Goal: Information Seeking & Learning: Check status

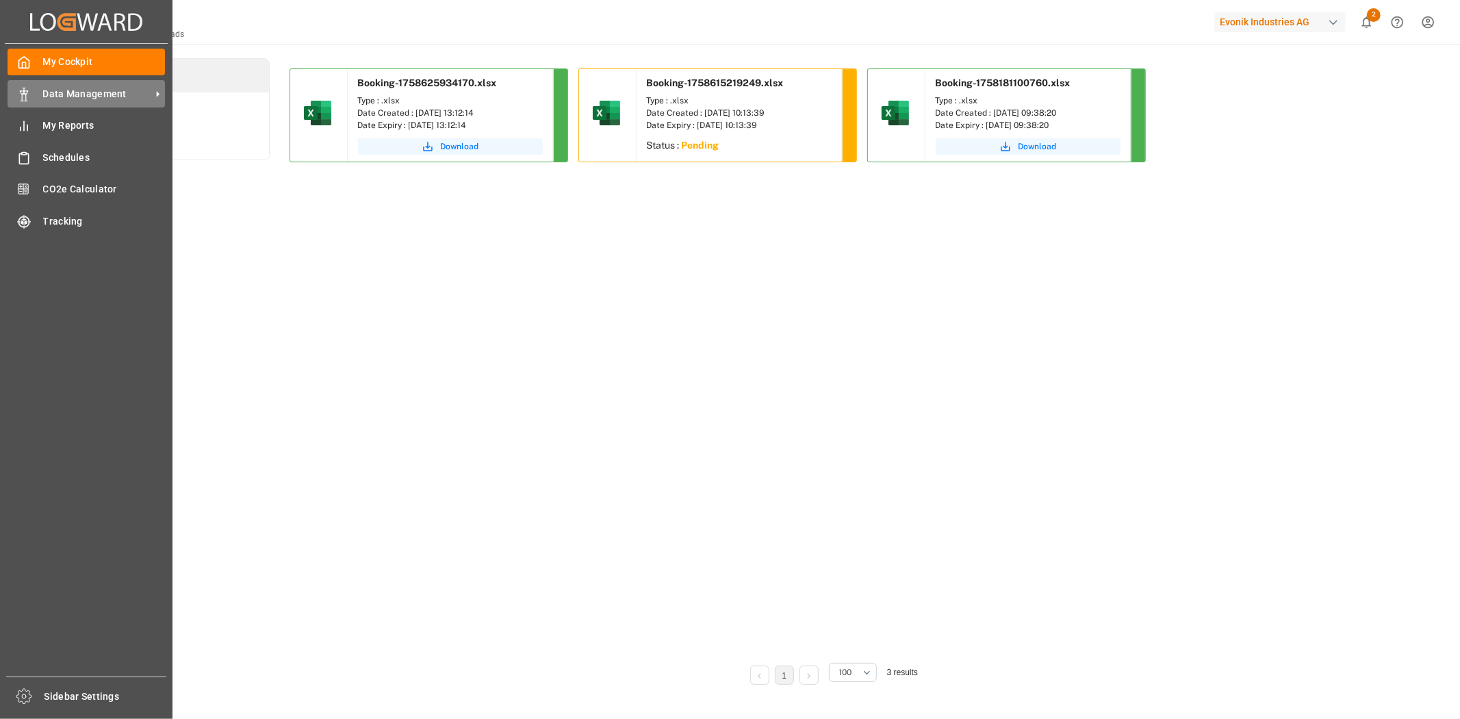
click at [69, 101] on div "Data Management Data Management" at bounding box center [86, 93] width 157 height 27
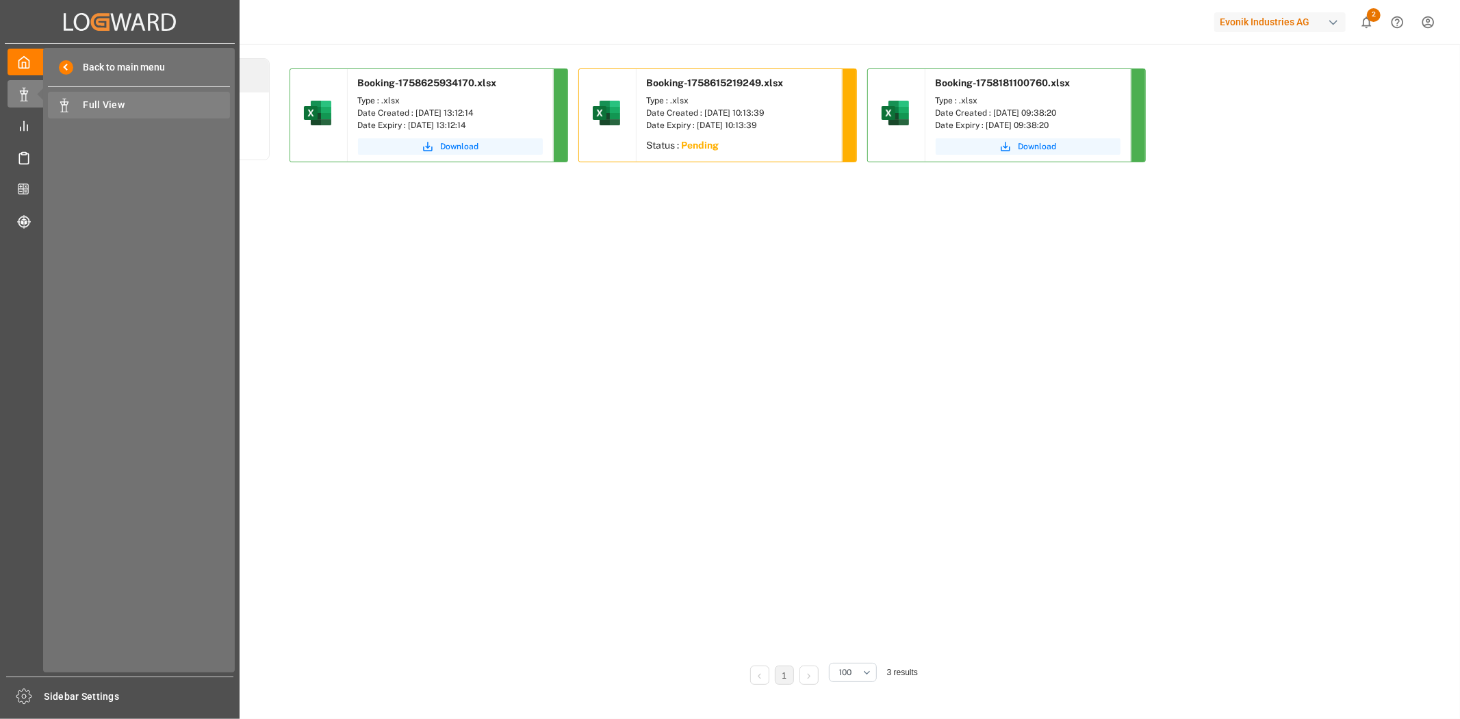
click at [118, 104] on span "Full View" at bounding box center [157, 105] width 147 height 14
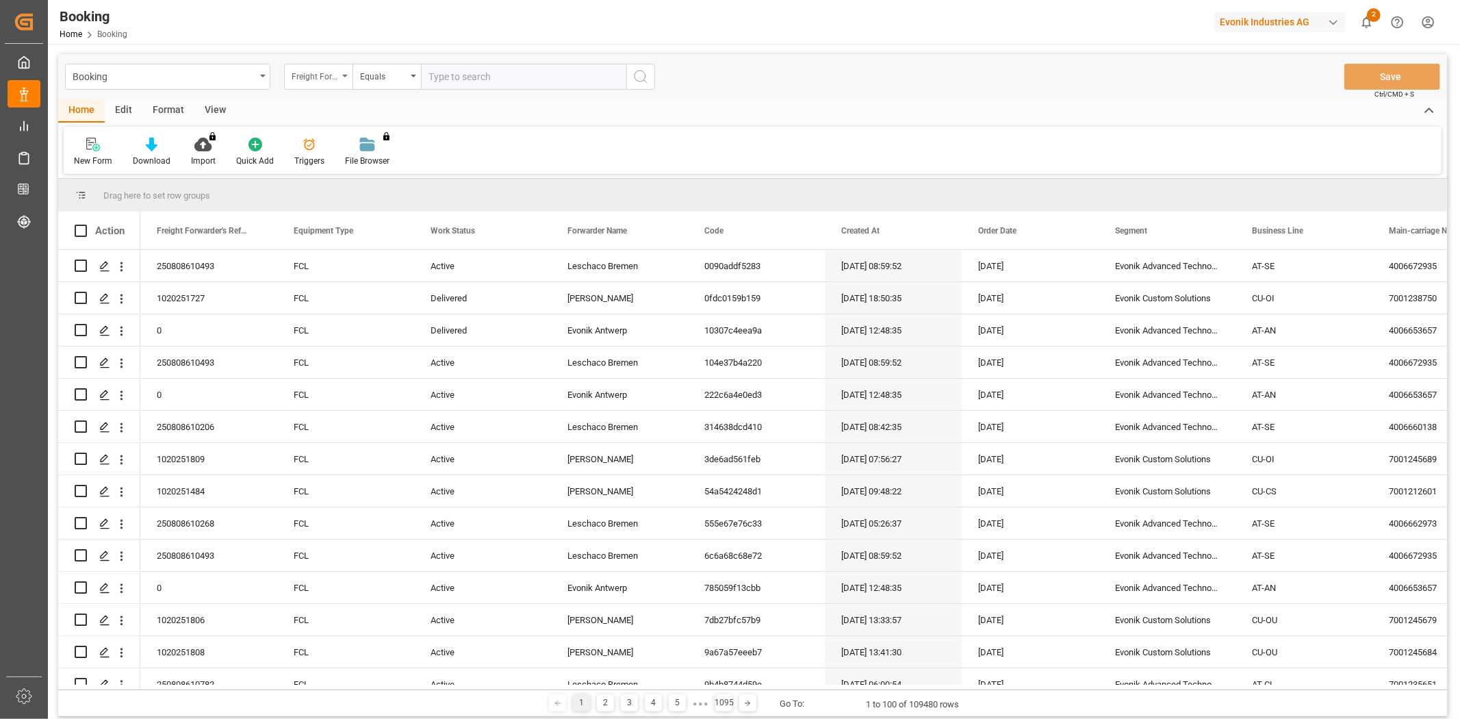
click at [333, 76] on div "Freight Forwarder's Reference No." at bounding box center [315, 75] width 47 height 16
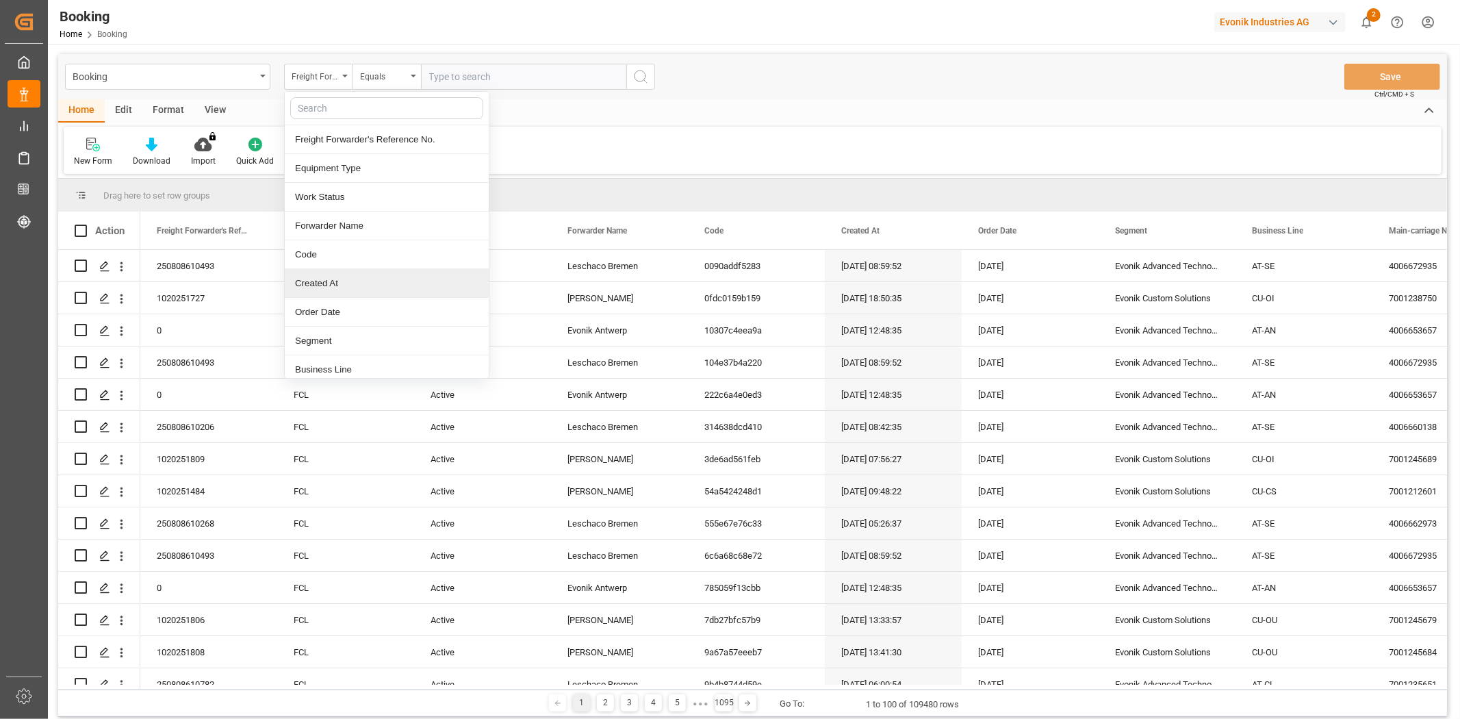
click at [350, 277] on div "Created At" at bounding box center [387, 283] width 204 height 29
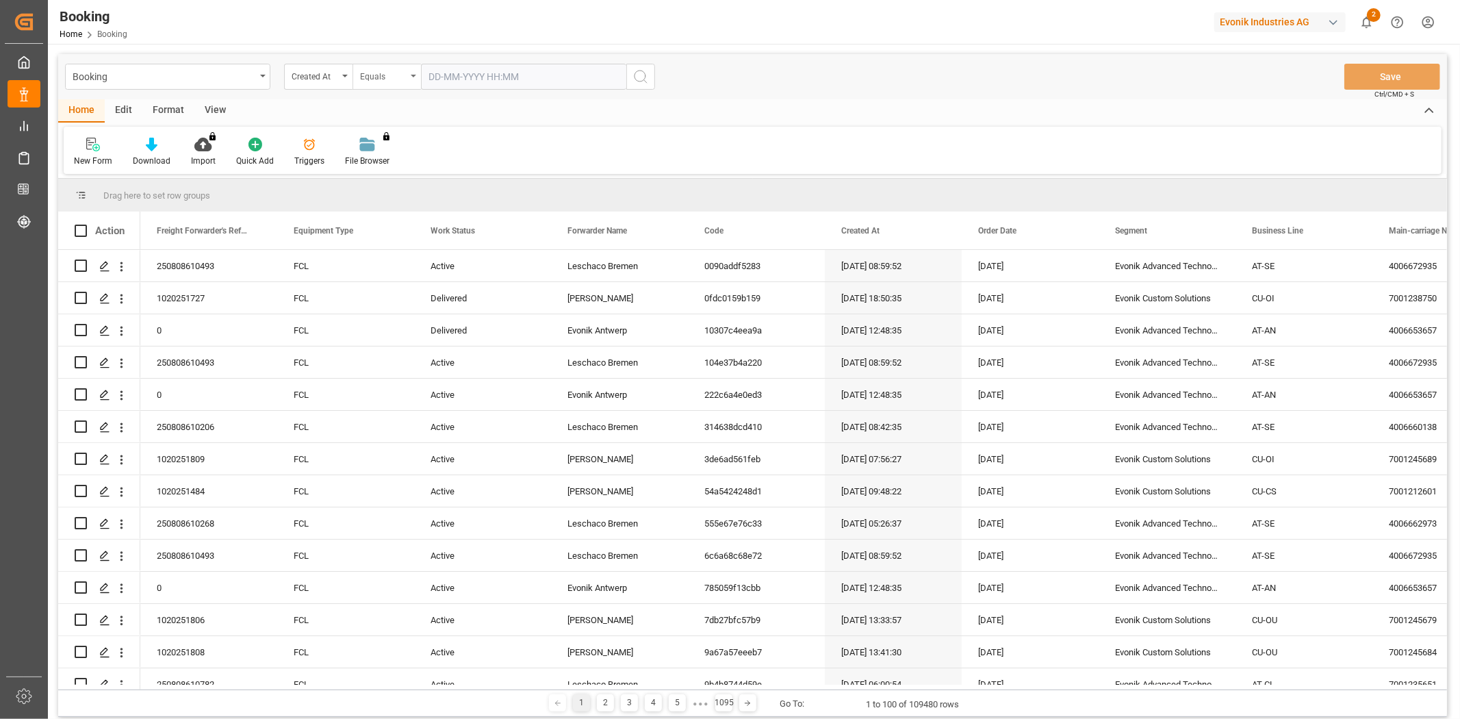
click at [372, 84] on div "Equals" at bounding box center [386, 77] width 68 height 26
click at [405, 224] on div "Greater than" at bounding box center [455, 225] width 204 height 29
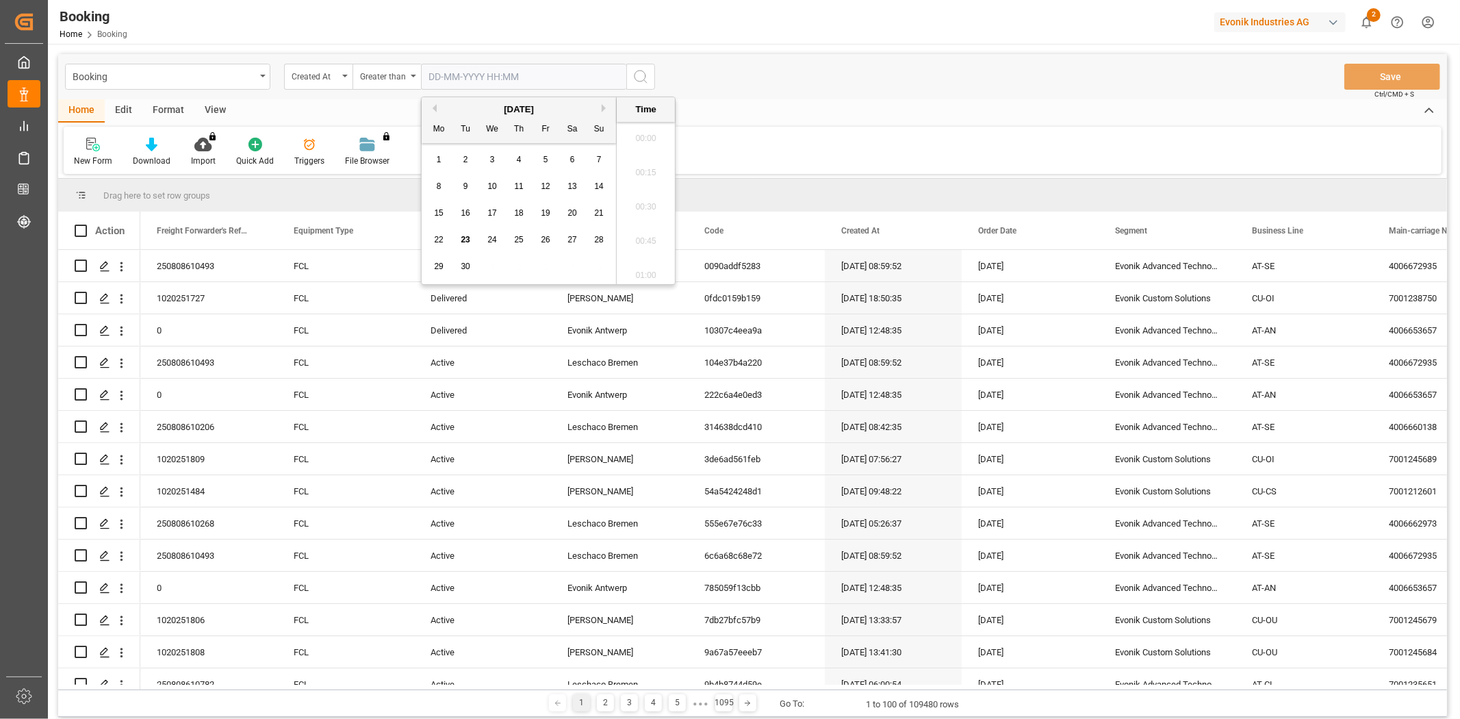
click at [584, 79] on input "text" at bounding box center [523, 77] width 205 height 26
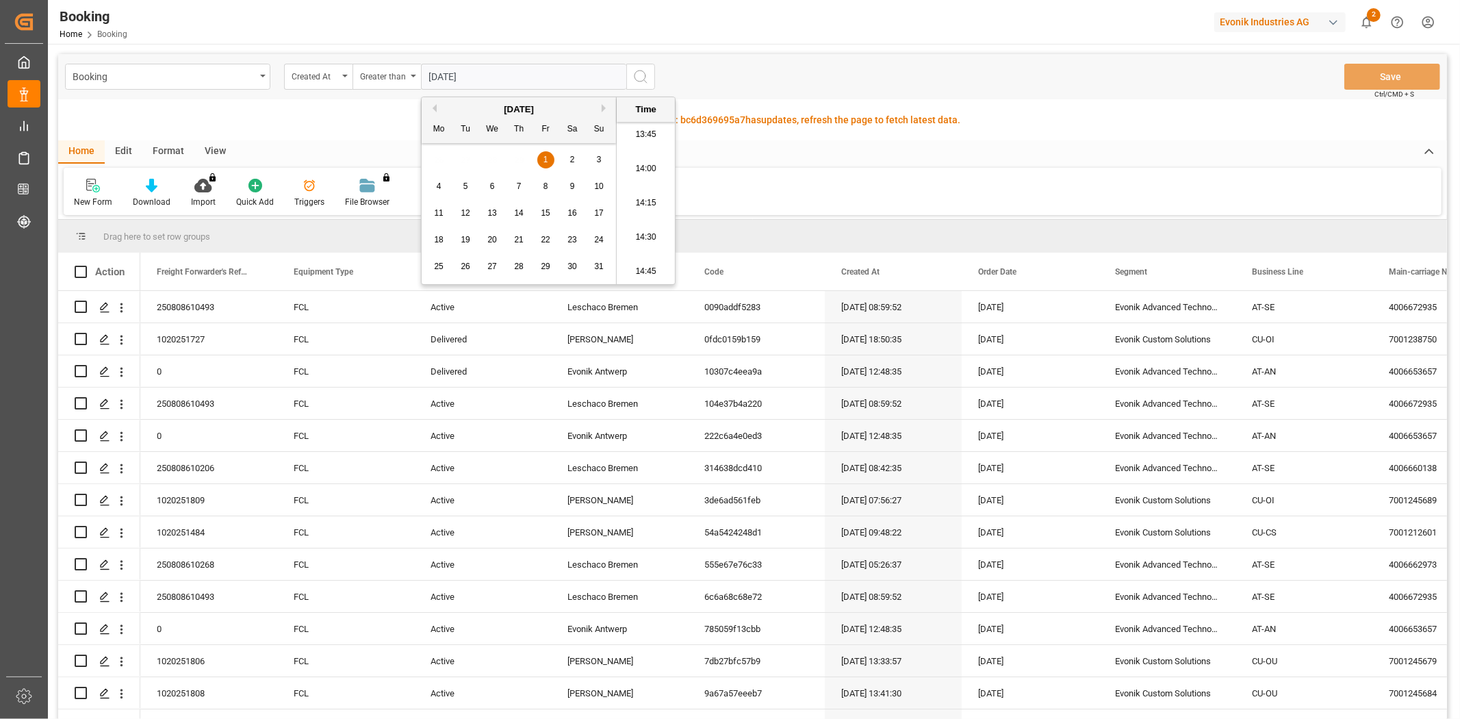
click at [453, 75] on input "[DATE]" at bounding box center [523, 77] width 205 height 26
click at [527, 66] on input "[DATE]" at bounding box center [523, 77] width 205 height 26
click at [687, 65] on div "Booking Created At Greater than [DATE] Save Ctrl/CMD + S" at bounding box center [752, 76] width 1389 height 45
type input "[DATE] 00:00"
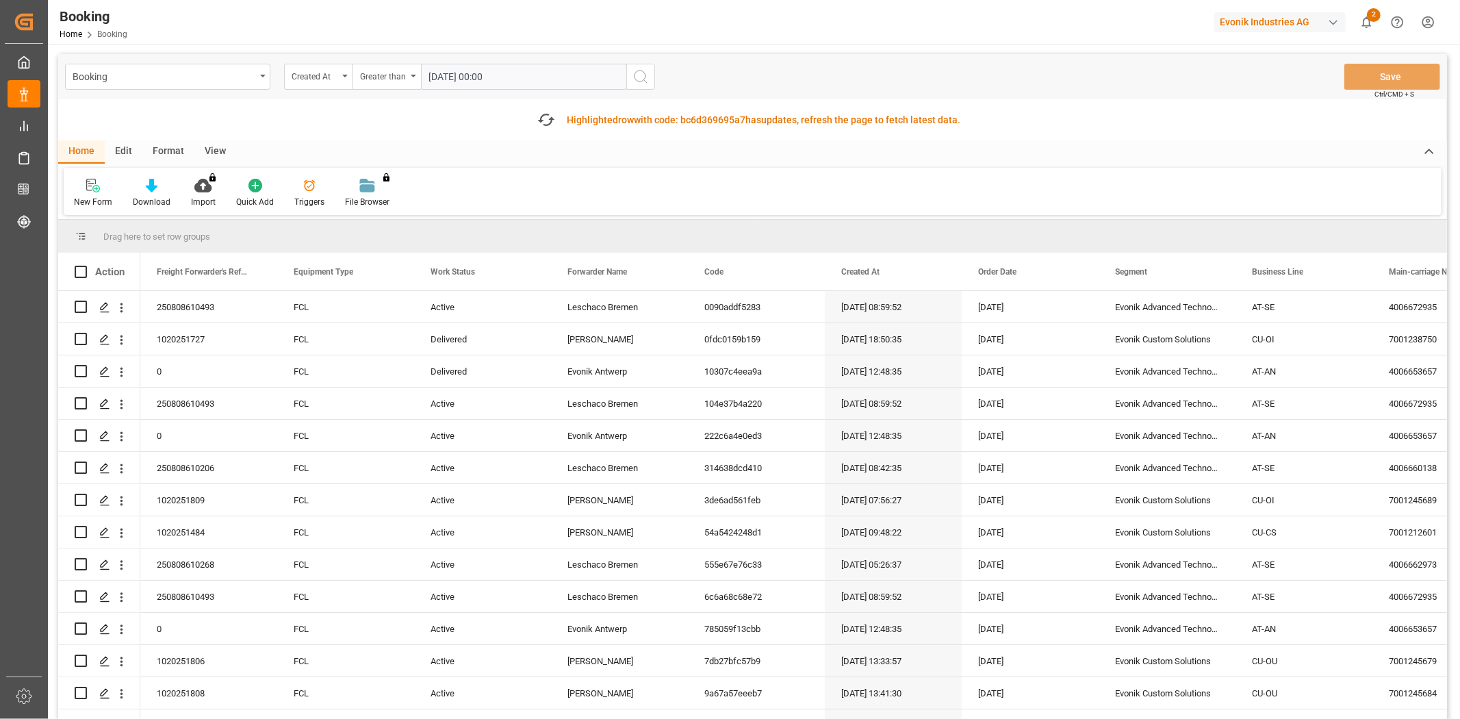
click at [638, 75] on icon "search button" at bounding box center [640, 76] width 16 height 16
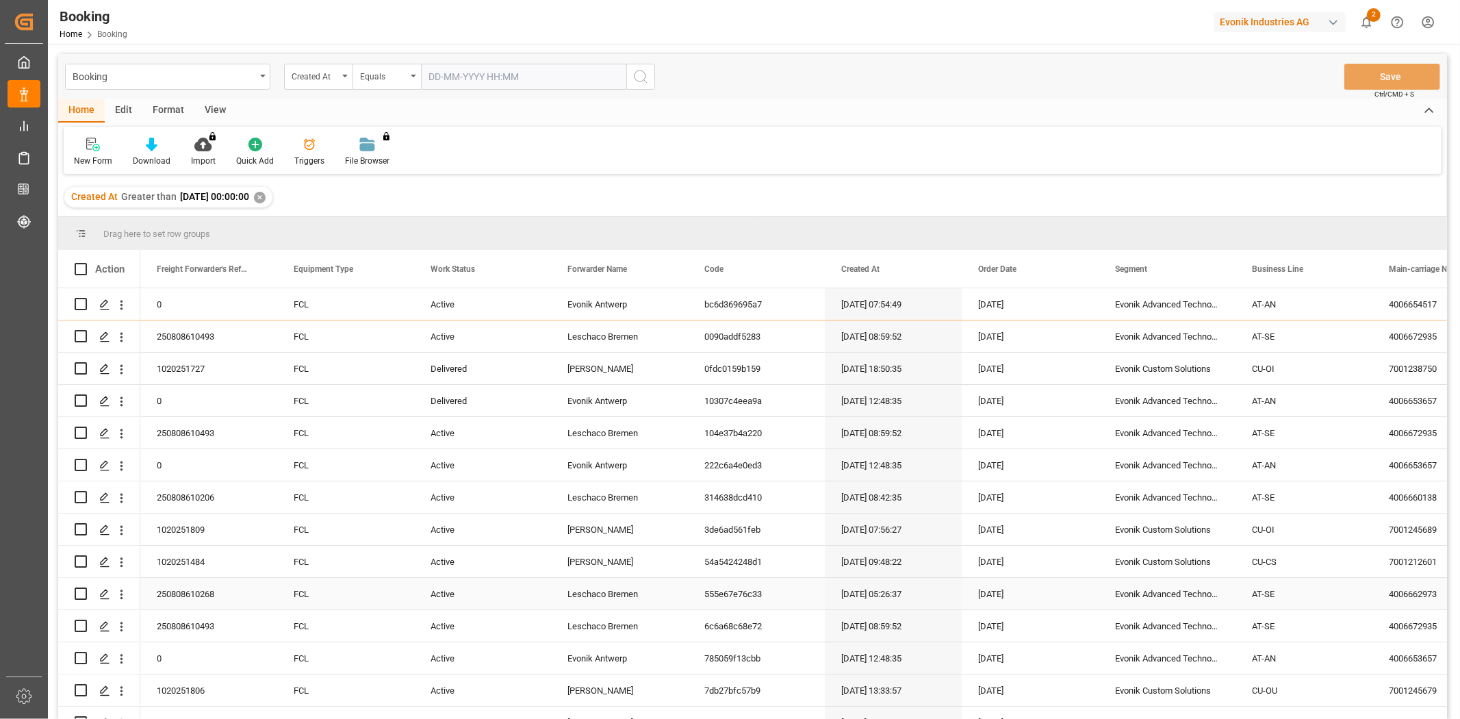
click at [775, 593] on div "555e67e76c33" at bounding box center [756, 593] width 137 height 31
click at [320, 77] on div "Created At" at bounding box center [315, 75] width 47 height 16
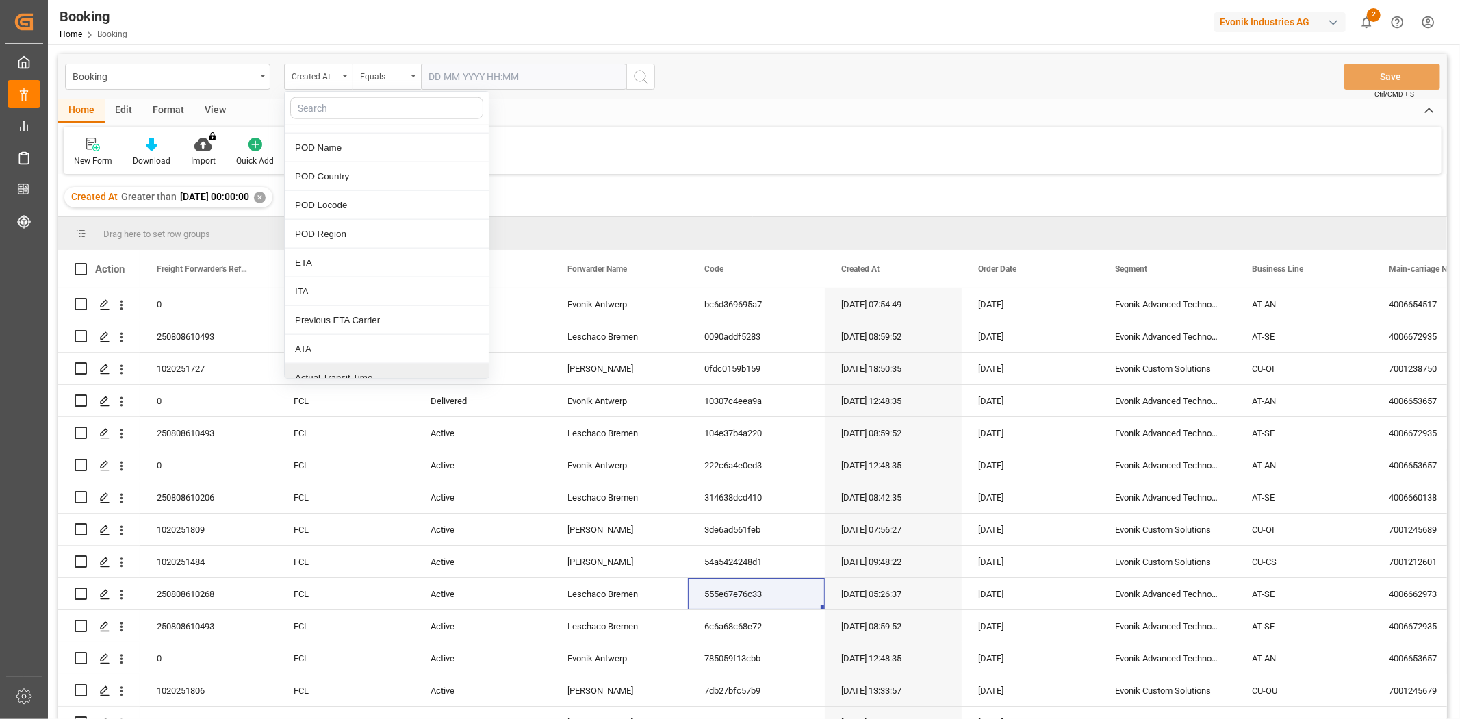
scroll to position [1521, 0]
click at [367, 313] on div "ATA" at bounding box center [387, 314] width 204 height 29
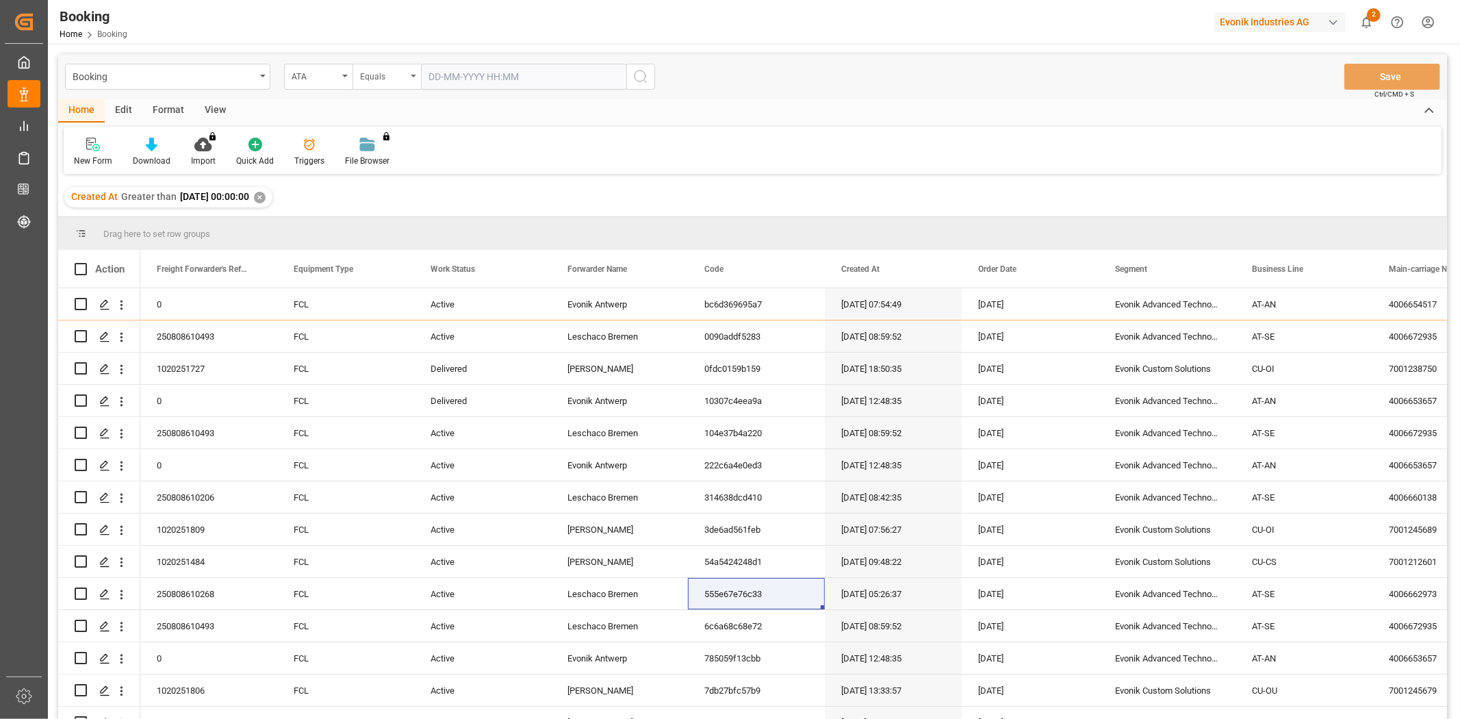
click at [394, 77] on div "Equals" at bounding box center [383, 75] width 47 height 16
click at [381, 219] on div "Greater than" at bounding box center [455, 225] width 204 height 29
click at [452, 70] on input "text" at bounding box center [523, 77] width 205 height 26
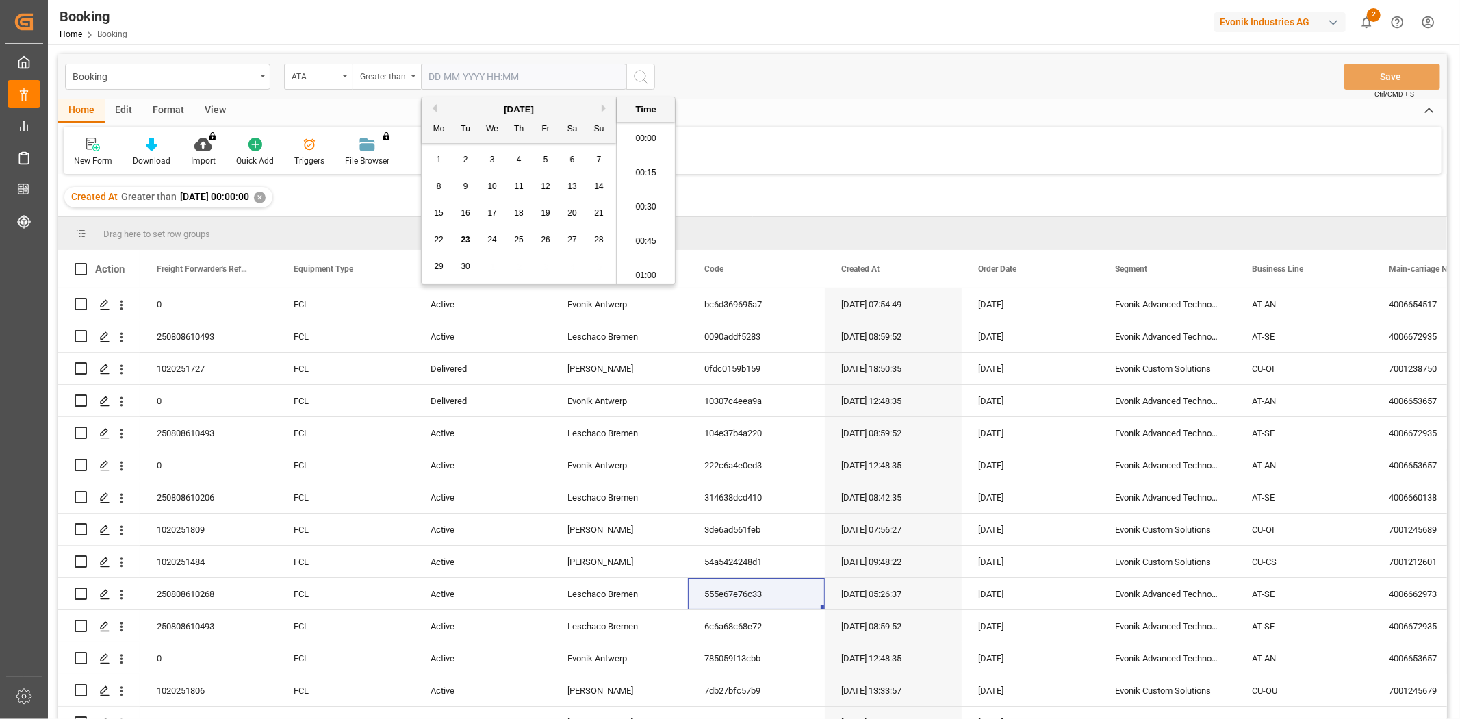
scroll to position [1886, 0]
type input "[DATE] 00:00"
click at [752, 70] on div "Booking ATA Greater than [DATE] 00:00 Save Ctrl/CMD + S" at bounding box center [752, 76] width 1389 height 45
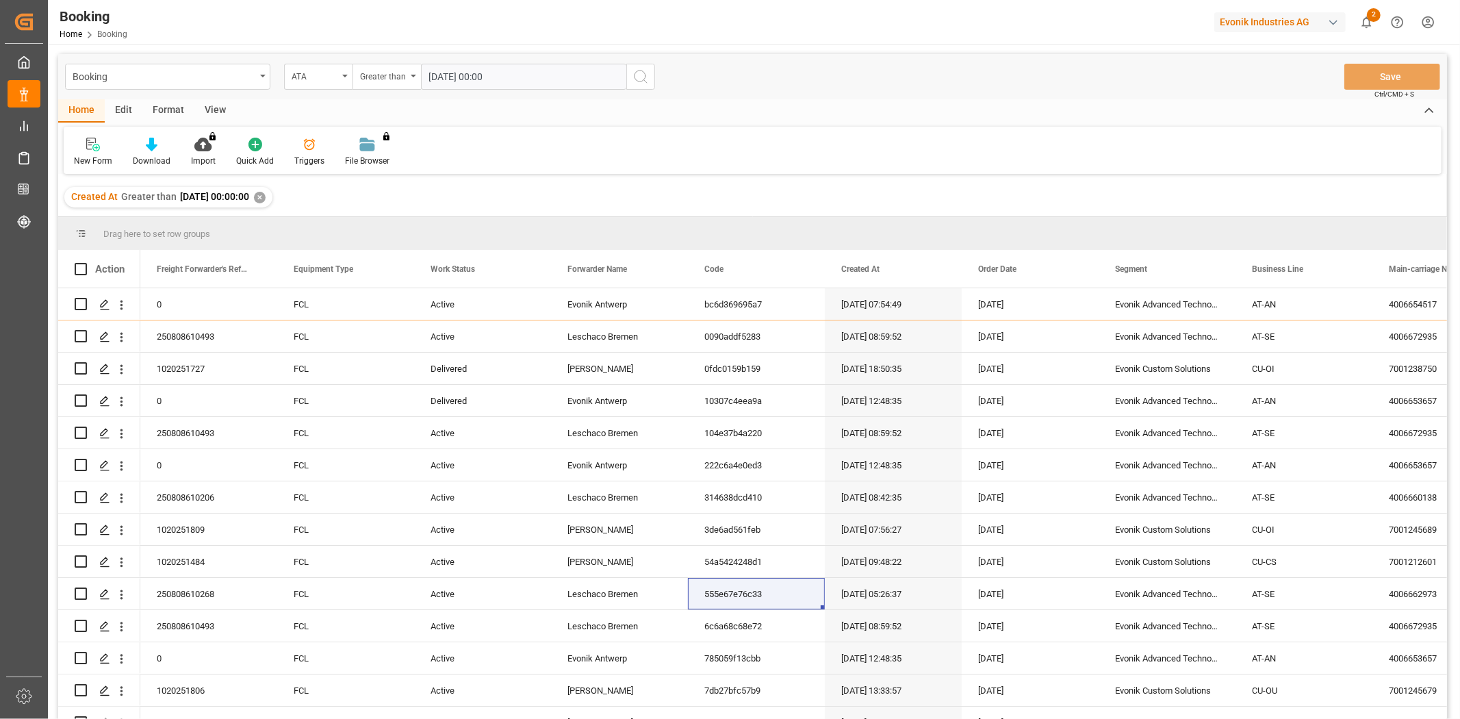
click at [647, 73] on icon "search button" at bounding box center [640, 76] width 16 height 16
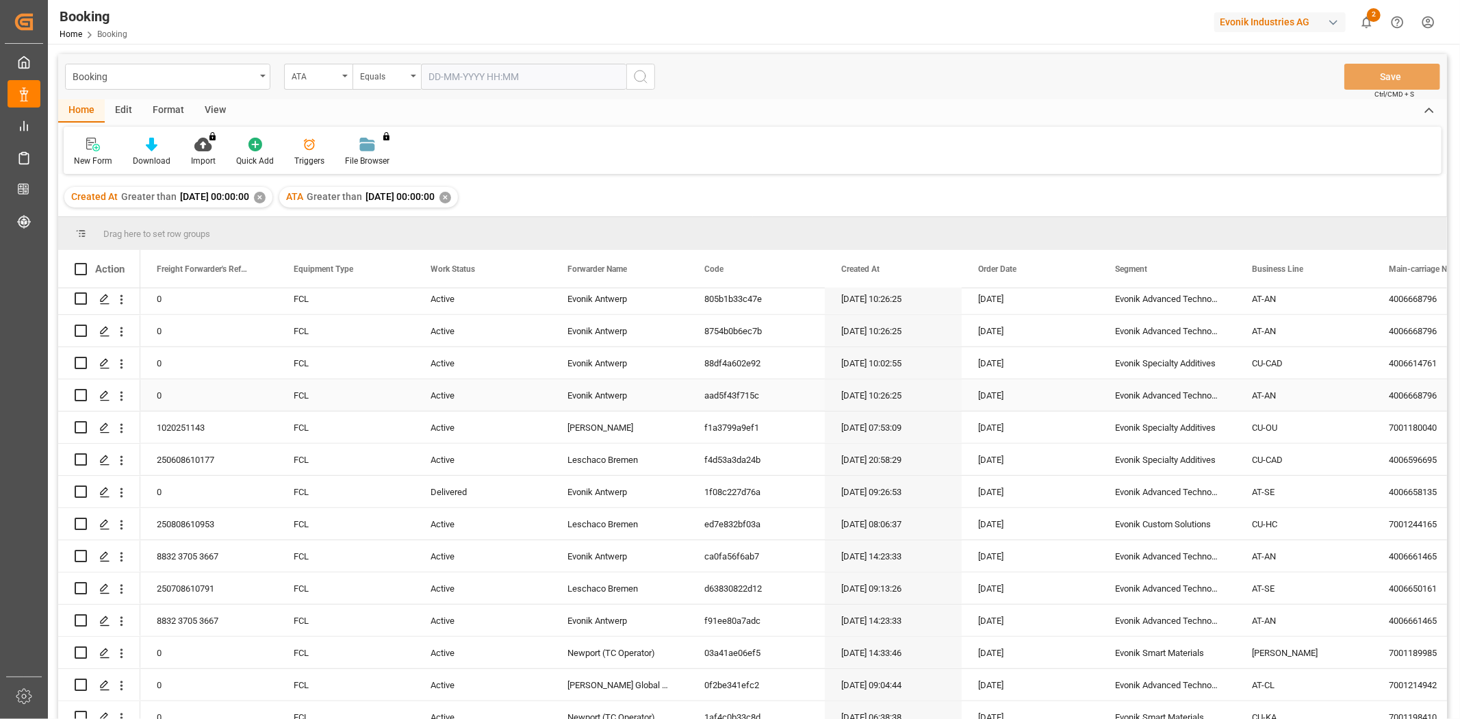
scroll to position [836, 0]
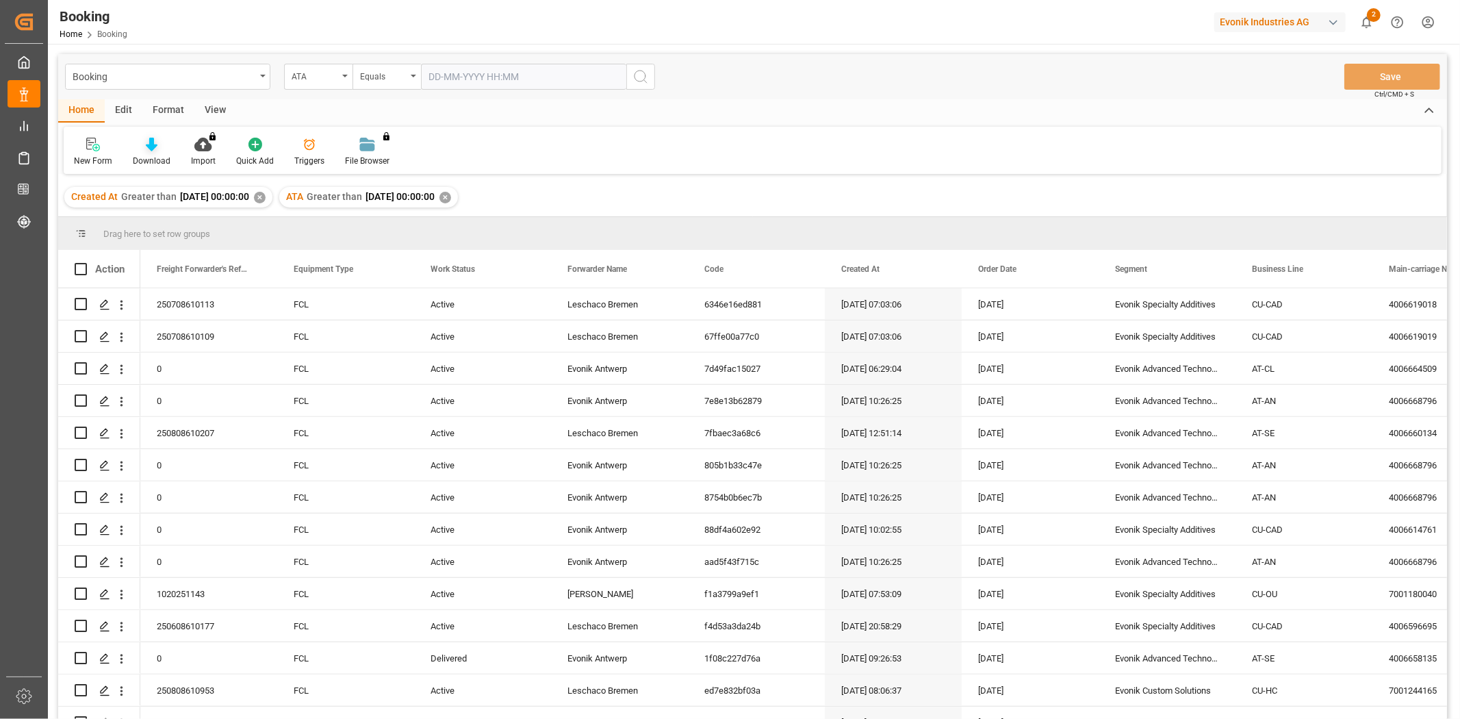
click at [146, 151] on icon at bounding box center [152, 145] width 12 height 14
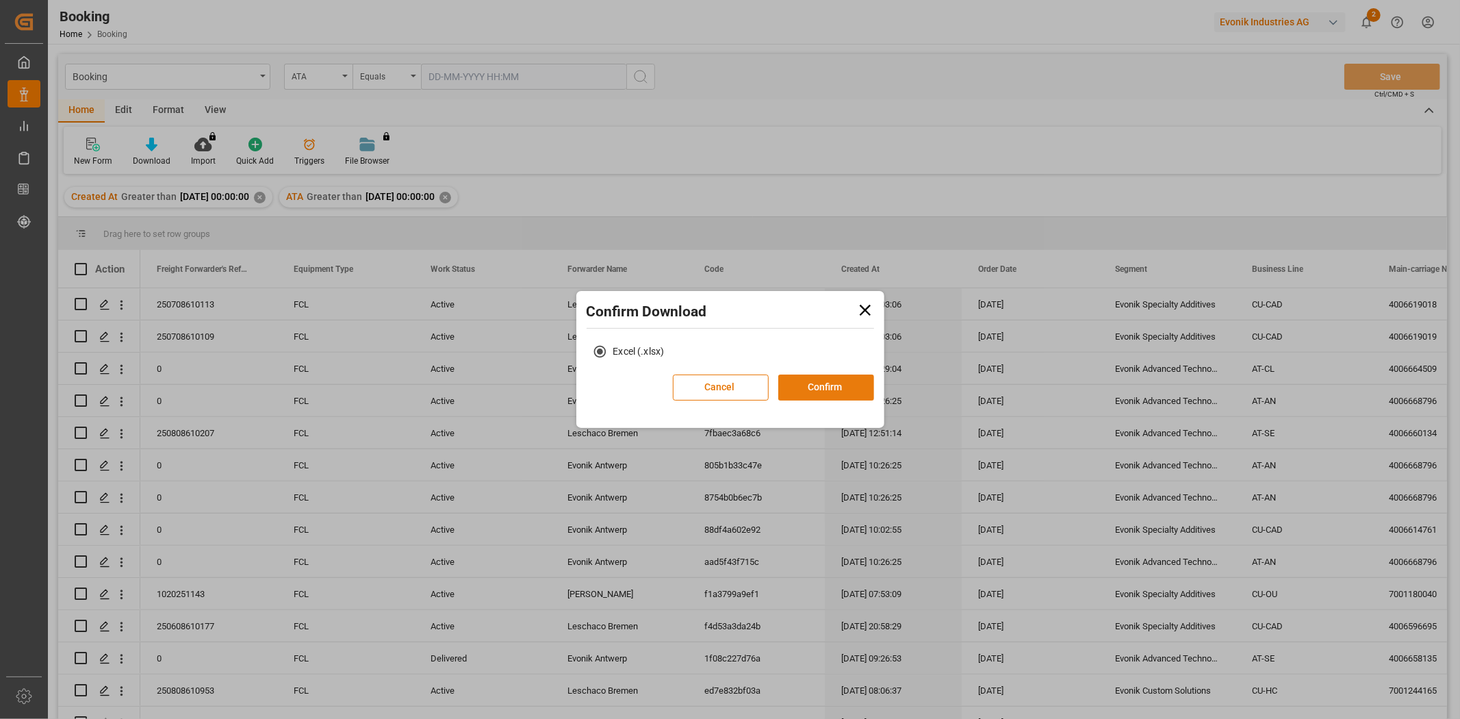
click at [819, 395] on button "Confirm" at bounding box center [826, 387] width 96 height 26
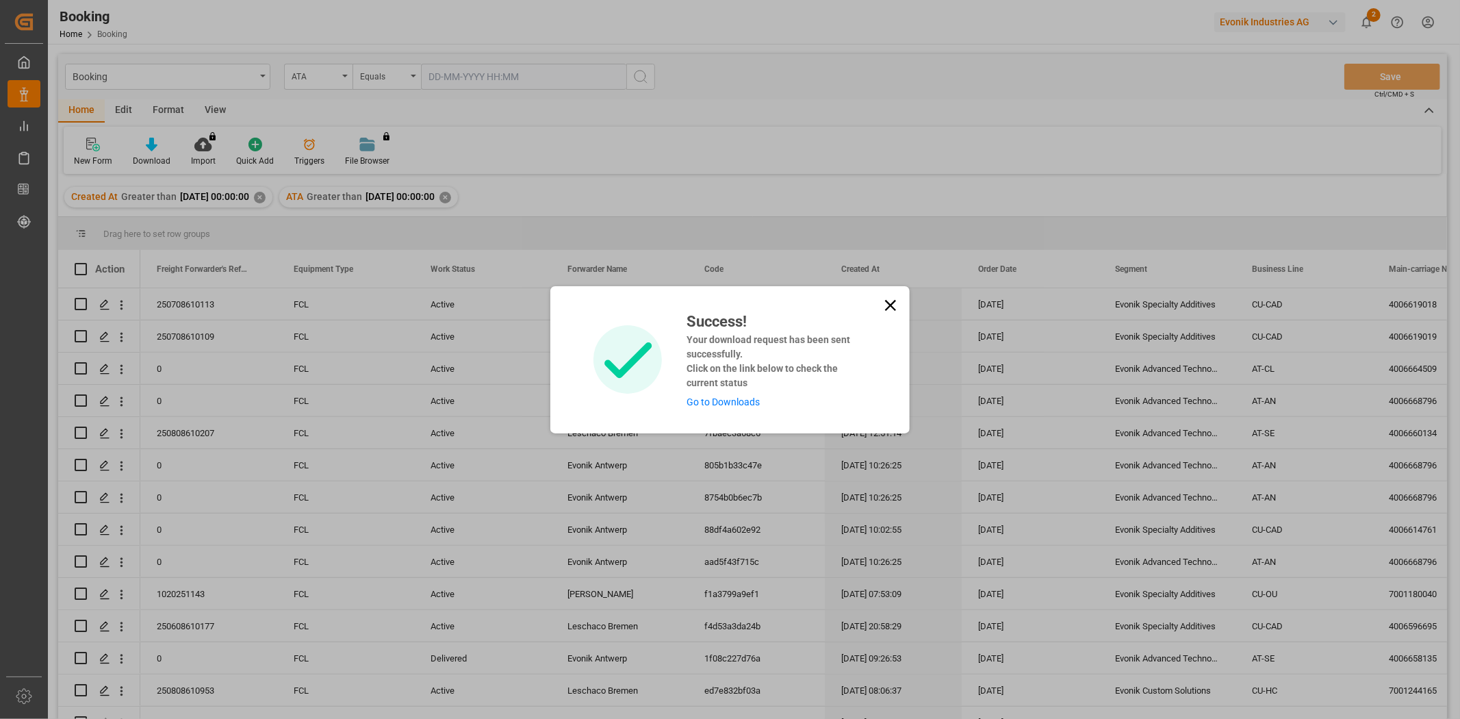
click at [737, 402] on link "Go to Downloads" at bounding box center [722, 401] width 73 height 11
